Goal: Task Accomplishment & Management: Complete application form

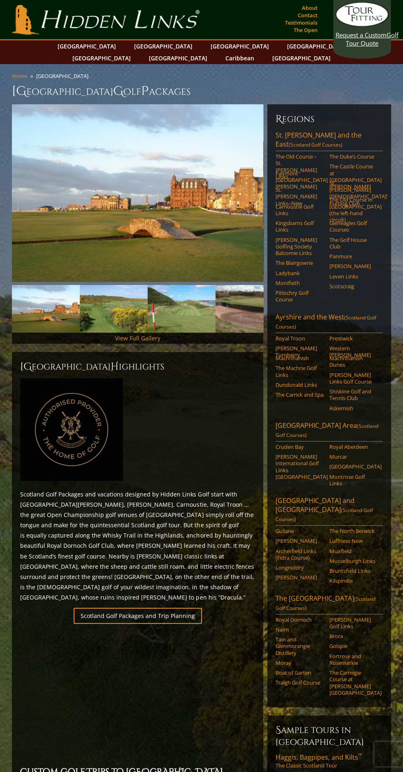
click at [357, 43] on link "Request a Custom Golf Tour Quote" at bounding box center [361, 24] width 53 height 45
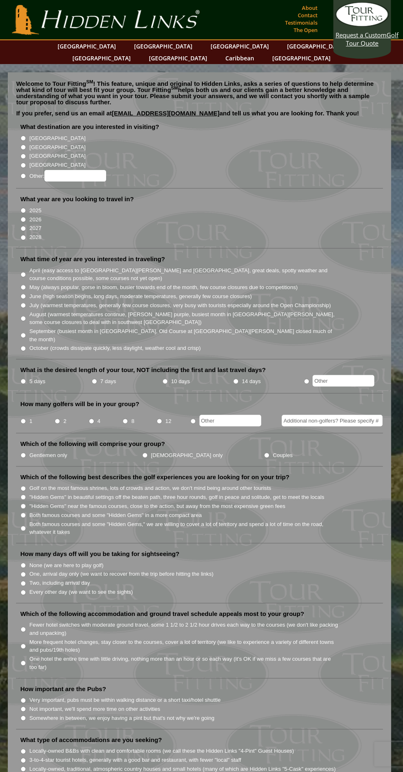
click at [306, 10] on link "Contact" at bounding box center [307, 15] width 24 height 12
